Goal: Task Accomplishment & Management: Manage account settings

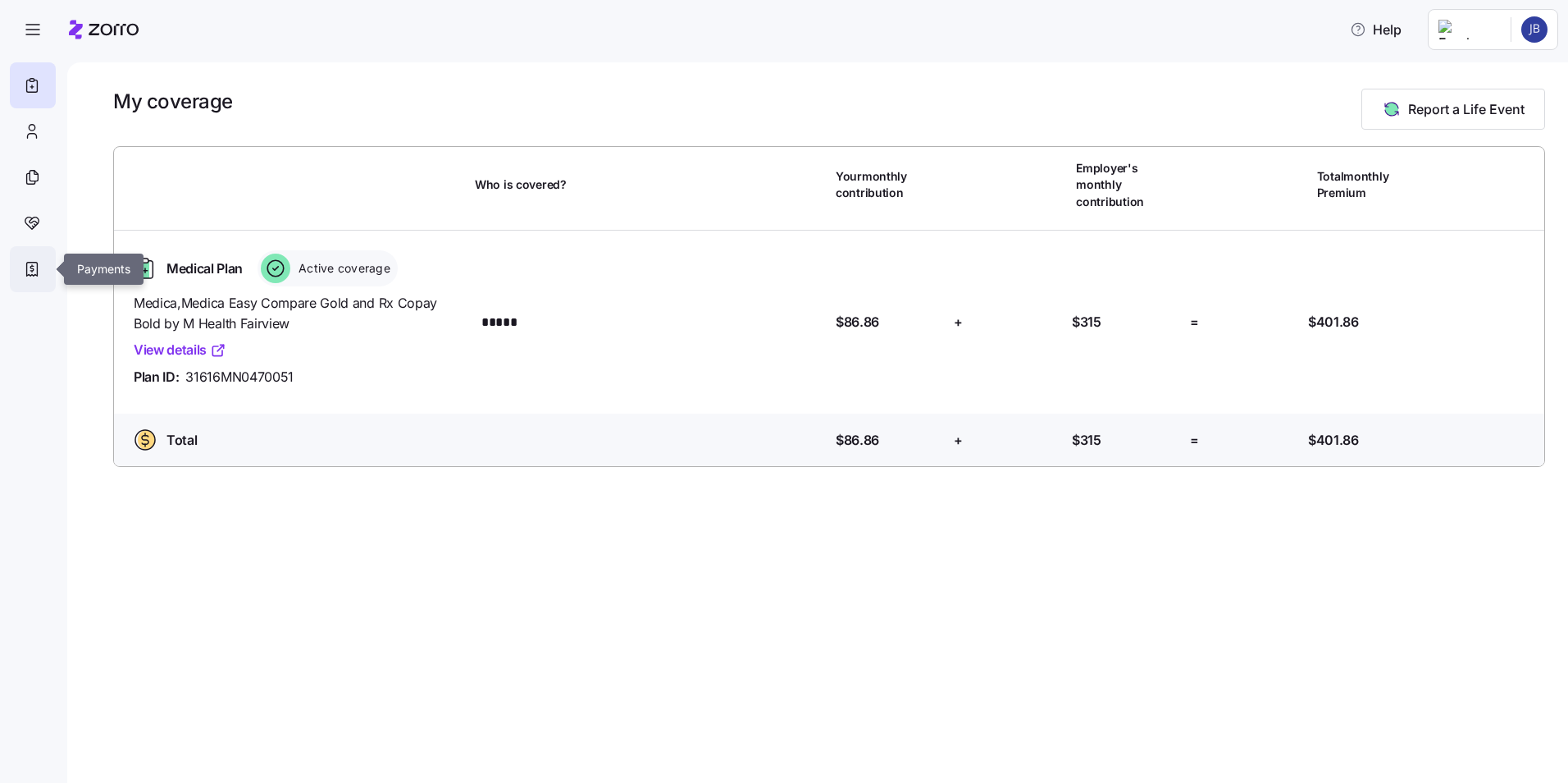
click at [34, 270] on icon at bounding box center [32, 269] width 18 height 20
